Goal: Communication & Community: Answer question/provide support

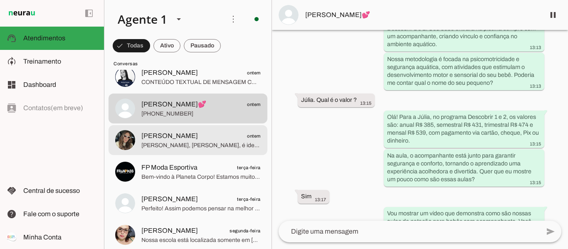
scroll to position [249, 0]
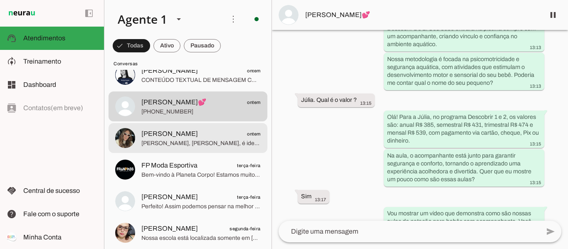
click at [187, 145] on span "[PERSON_NAME], [PERSON_NAME], é ideal que um adulto acompanhe cada bebê na pisc…" at bounding box center [200, 143] width 119 height 8
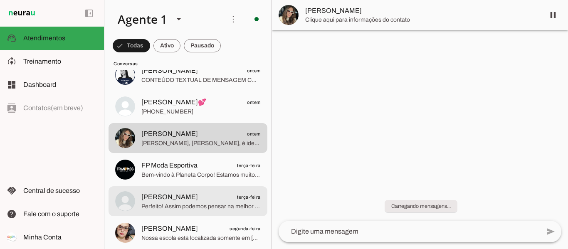
click at [162, 206] on span "Perfeito! Assim podemos pensar na melhor combinação para a rotina da sua famíli…" at bounding box center [200, 206] width 119 height 8
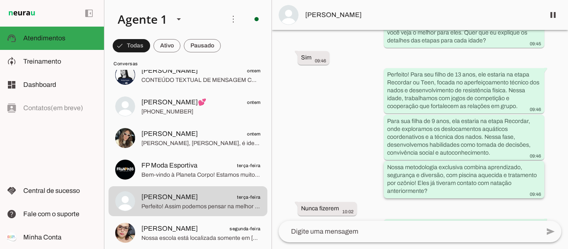
scroll to position [255, 0]
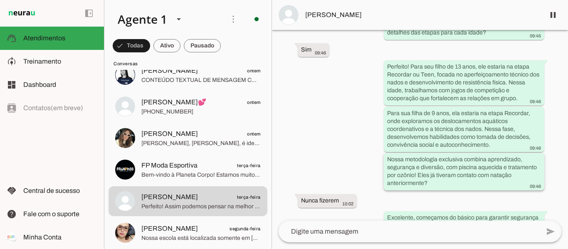
drag, startPoint x: 386, startPoint y: 162, endPoint x: 495, endPoint y: 175, distance: 110.1
click at [495, 175] on div "Agente ativado Agente pausado, transferido para humano há 5 dias Agente ativado…" at bounding box center [420, 125] width 296 height 191
